Goal: Information Seeking & Learning: Find specific page/section

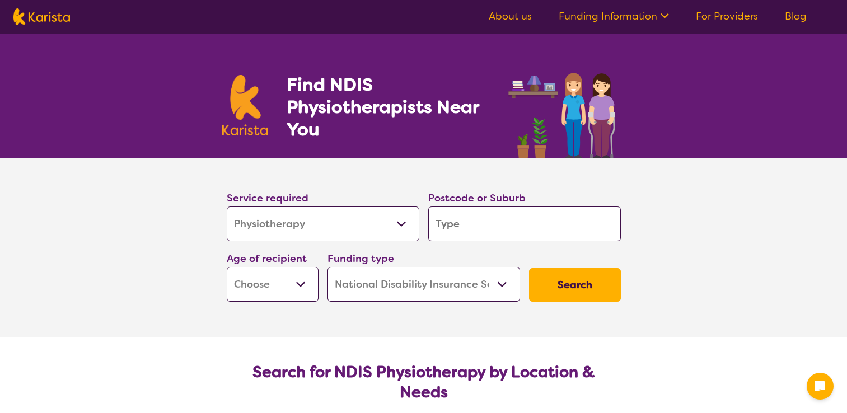
select select "Physiotherapy"
select select "NDIS"
select select "Physiotherapy"
select select "NDIS"
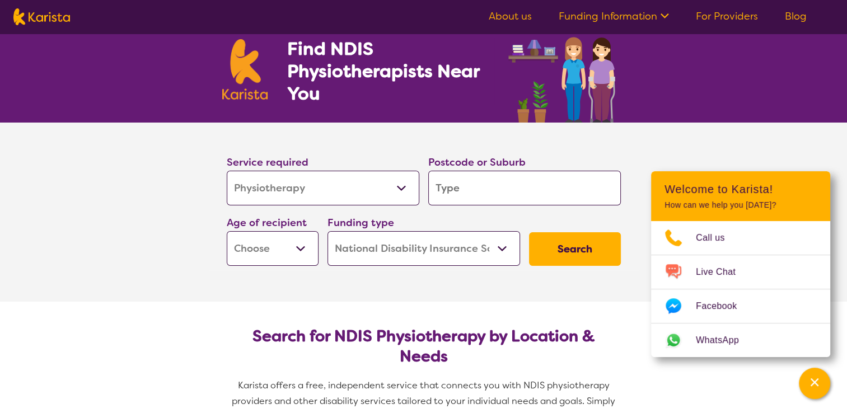
scroll to position [56, 0]
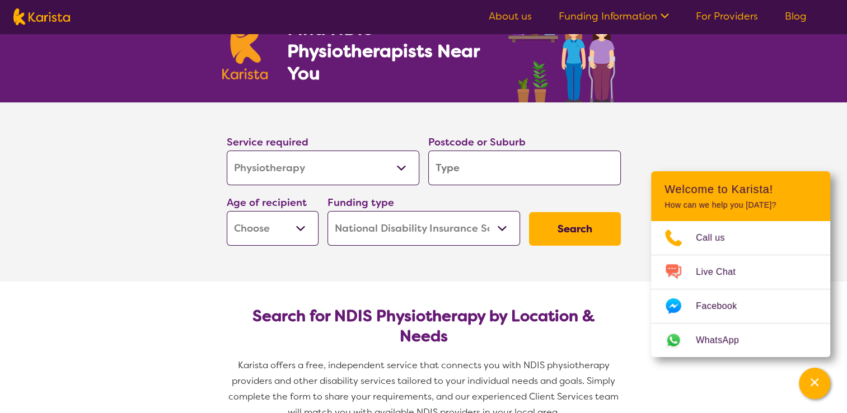
click at [454, 163] on input "search" at bounding box center [524, 168] width 193 height 35
type input "4"
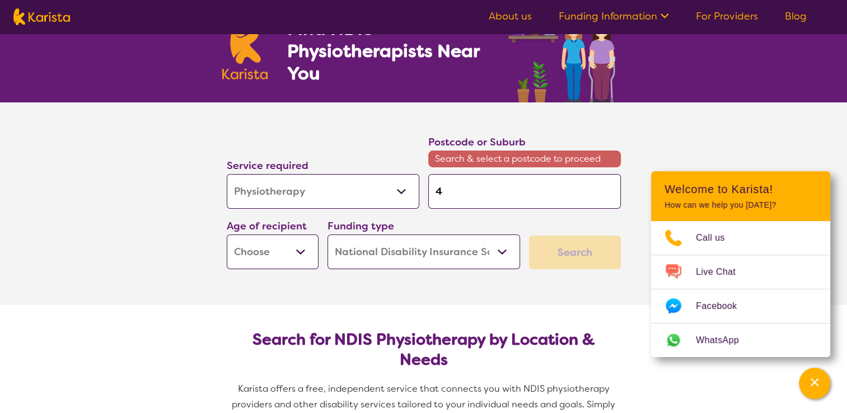
type input "45"
type input "455"
type input "4551"
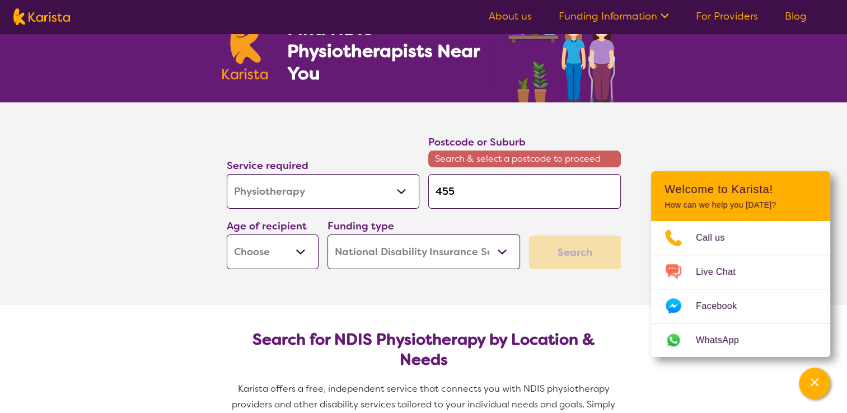
type input "4551"
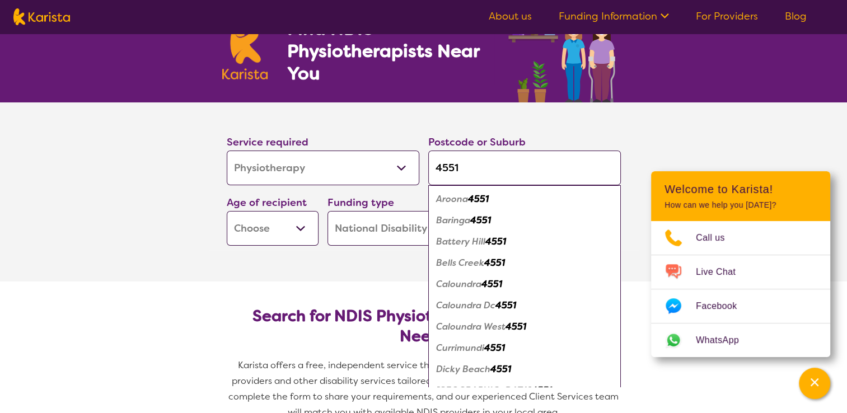
type input "4551"
click at [446, 283] on em "Caloundra" at bounding box center [458, 284] width 45 height 12
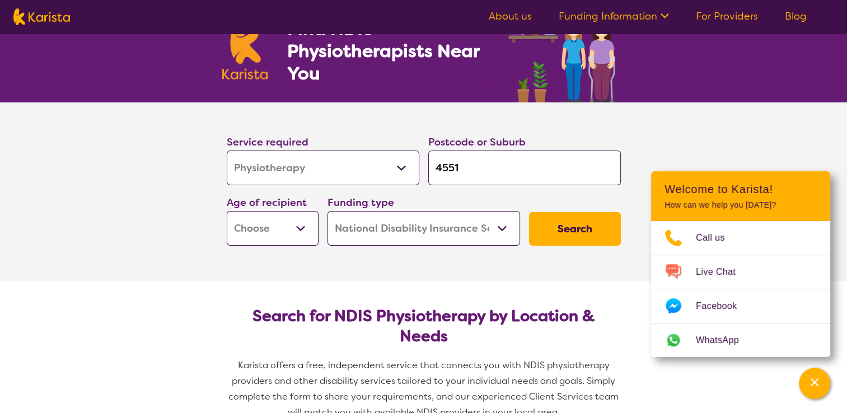
click at [303, 232] on select "Early Childhood - 0 to 9 Child - 10 to 11 Adolescent - 12 to 17 Adult - 18 to 6…" at bounding box center [273, 228] width 92 height 35
select select "EC"
click at [227, 211] on select "Early Childhood - 0 to 9 Child - 10 to 11 Adolescent - 12 to 17 Adult - 18 to 6…" at bounding box center [273, 228] width 92 height 35
select select "EC"
click at [566, 229] on button "Search" at bounding box center [575, 229] width 92 height 34
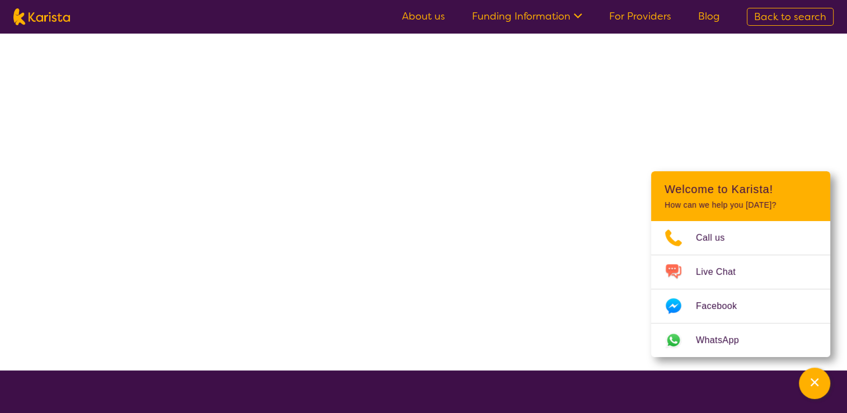
select select "NDIS"
select select "Physiotherapy"
select select "EC"
